Goal: Task Accomplishment & Management: Use online tool/utility

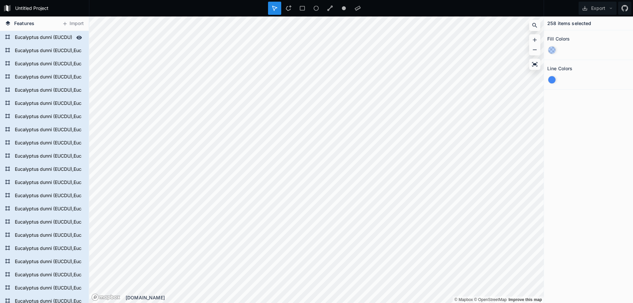
click at [49, 129] on form "Eucalyptus dunni (EUCDU),Eucalyptus gobulus sbsp.maidenii (EUCMD),Eucalyptus sm…" at bounding box center [48, 130] width 71 height 10
click at [43, 119] on form "Eucalyptus dunni (EUCDU),Eucalyptus gobulus sbsp.maidenii (EUCMD),Eucalyptus sm…" at bounding box center [48, 117] width 71 height 10
click at [39, 92] on form "Eucalyptus dunni (EUCDU),Eucalyptus gobulus sbsp.maidenii (EUCMD),Eucalyptus sm…" at bounding box center [48, 90] width 71 height 10
click at [44, 54] on div "Eucalyptus dunni (EUCDU),Eucalyptus gobulus sbsp.maidenii (EUCMD),Eucalyptus sm…" at bounding box center [44, 50] width 89 height 13
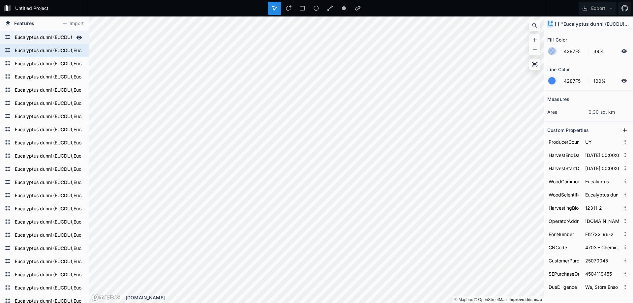
click at [44, 42] on form "Eucalyptus dunni (EUCDU),Eucalyptus gobulus sbsp.maidenii (EUCMD),Eucalyptus sm…" at bounding box center [44, 38] width 62 height 10
click at [599, 168] on form "HarvestStartDate [DATE] 00:00:00.000" at bounding box center [588, 167] width 82 height 13
type input "[DATE] 00:00:00.000"
type input "25924_4"
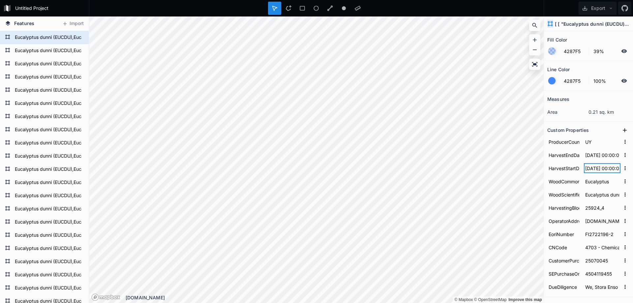
click at [599, 168] on input "[DATE] 00:00:00.000" at bounding box center [602, 168] width 37 height 10
click at [588, 166] on input "[DATE] 00:00:00.000" at bounding box center [602, 168] width 37 height 10
click at [594, 158] on input "[DATE] 00:00:00.000" at bounding box center [602, 155] width 37 height 10
click at [622, 154] on icon "button" at bounding box center [625, 155] width 6 height 6
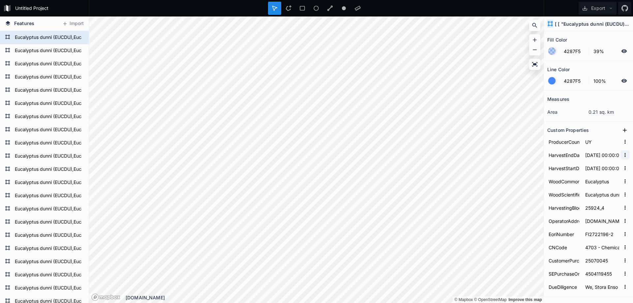
click at [622, 155] on icon "button" at bounding box center [625, 155] width 6 height 6
click at [566, 168] on input "HarvestStartDate" at bounding box center [563, 168] width 33 height 10
click at [578, 84] on input "4287F5" at bounding box center [574, 81] width 29 height 8
click at [565, 83] on input "4287F5" at bounding box center [574, 81] width 29 height 8
click at [36, 52] on form "Eucalyptus dunni (EUCDU),Eucalyptus gobulus sbsp.maidenii (EUCMD),Eucalyptus sm…" at bounding box center [48, 51] width 71 height 10
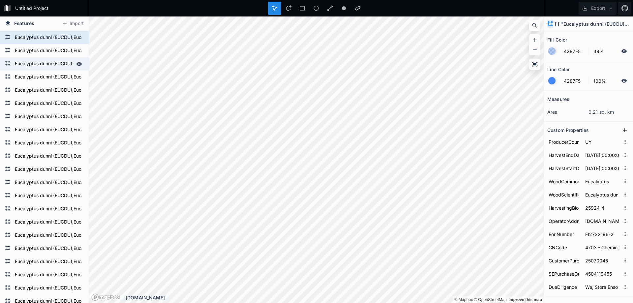
type input "[DATE] 00:00:00.000"
type input "12311_2"
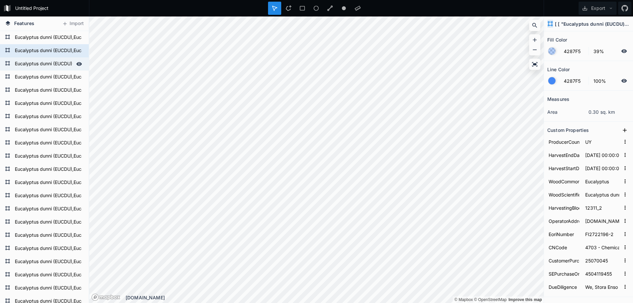
click at [40, 65] on form "Eucalyptus dunni (EUCDU),Eucalyptus gobulus sbsp.maidenii (EUCMD),Eucalyptus sm…" at bounding box center [44, 64] width 62 height 10
type input "[DATE] 00:00:00.000"
type input "25102_1"
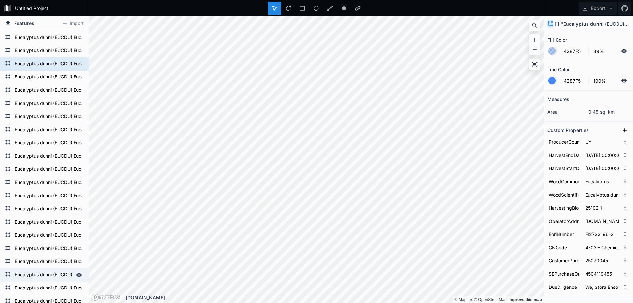
click at [39, 103] on form "Eucalyptus dunni (EUCDU),Eucalyptus gobulus sbsp.maidenii (EUCMD),Eucalyptus sm…" at bounding box center [48, 104] width 71 height 10
type input "[DATE] 00:00:00.000"
type input "22661_70"
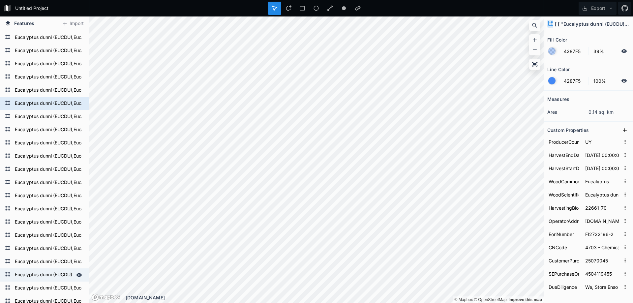
click at [54, 270] on form "Eucalyptus dunni (EUCDU),Eucalyptus gobulus sbsp.maidenii (EUCMD),Eucalyptus sm…" at bounding box center [44, 275] width 62 height 10
type input "[DATE] 00:00:00.000"
type input "28938_1"
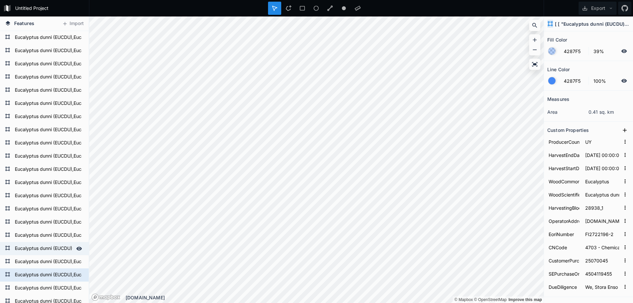
click at [48, 247] on form "Eucalyptus dunni (EUCDU),Eucalyptus gobulus sbsp.maidenii (EUCMD),Eucalyptus sm…" at bounding box center [44, 249] width 62 height 10
type input "[DATE] 00:00:00.000"
type input "25932_9"
click at [53, 276] on form "Eucalyptus dunni (EUCDU),Eucalyptus gobulus sbsp.maidenii (EUCMD),Eucalyptus sm…" at bounding box center [44, 275] width 62 height 10
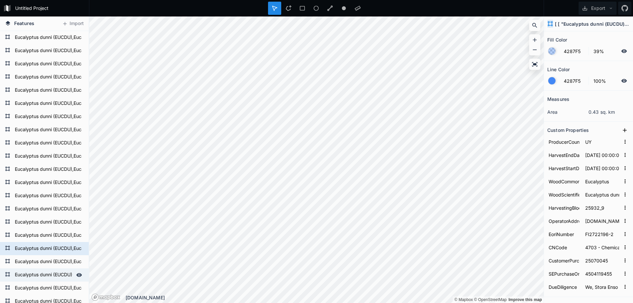
type input "[DATE] 00:00:00.000"
type input "28938_1"
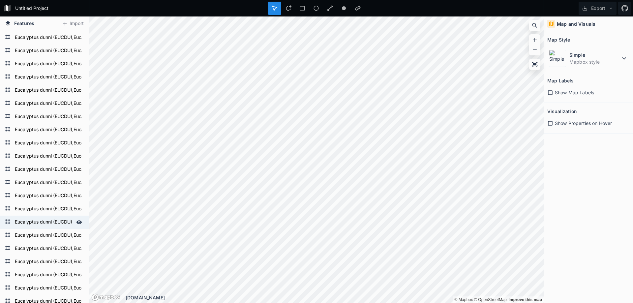
drag, startPoint x: 65, startPoint y: 221, endPoint x: 56, endPoint y: 223, distance: 9.4
click at [64, 221] on form "Eucalyptus dunni (EUCDU),Eucalyptus gobulus sbsp.maidenii (EUCMD),Eucalyptus sm…" at bounding box center [44, 222] width 62 height 10
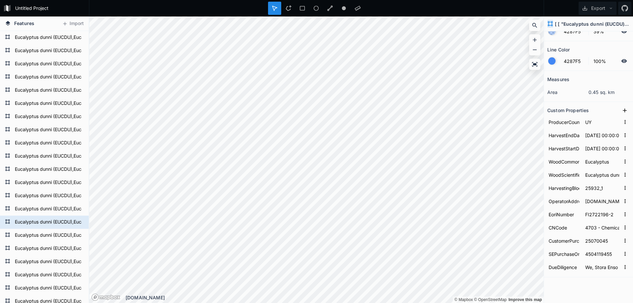
scroll to position [21, 0]
click at [597, 263] on input "We, Stora Enso International Oy, confirm that we have carried out due diligence…" at bounding box center [602, 265] width 37 height 10
drag, startPoint x: 588, startPoint y: 266, endPoint x: 632, endPoint y: 266, distance: 44.8
click at [632, 266] on div "Fill Color 4287F5 39% Line Color 4287F5 100% Measures area 0.45 sq. km Custom P…" at bounding box center [588, 167] width 89 height 272
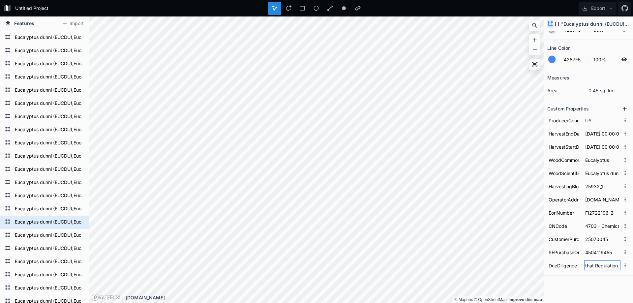
click at [595, 267] on input "We, Stora Enso International Oy, confirm that we have carried out due diligence…" at bounding box center [602, 265] width 37 height 10
click at [409, 267] on div "Features Import Eucalyptus dunni (EUCDU),Eucalyptus gobulus sbsp.maidenii (EUCM…" at bounding box center [316, 159] width 633 height 286
